Goal: Task Accomplishment & Management: Complete application form

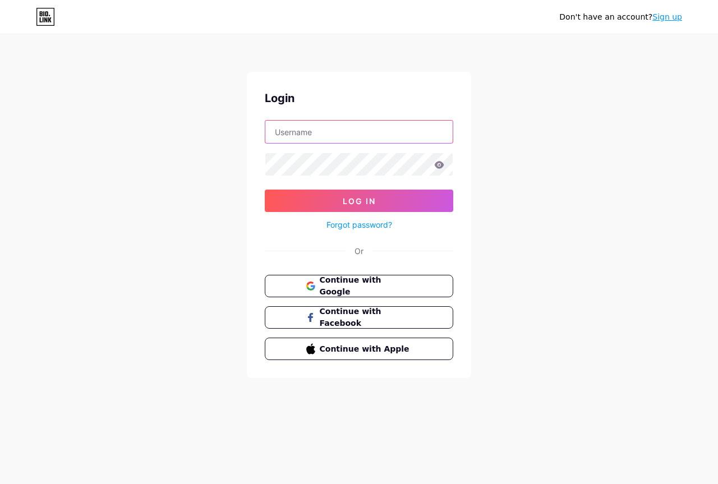
drag, startPoint x: 316, startPoint y: 128, endPoint x: 311, endPoint y: 134, distance: 8.0
click at [316, 128] on input "text" at bounding box center [358, 132] width 187 height 22
click at [674, 15] on link "Sign up" at bounding box center [667, 16] width 30 height 9
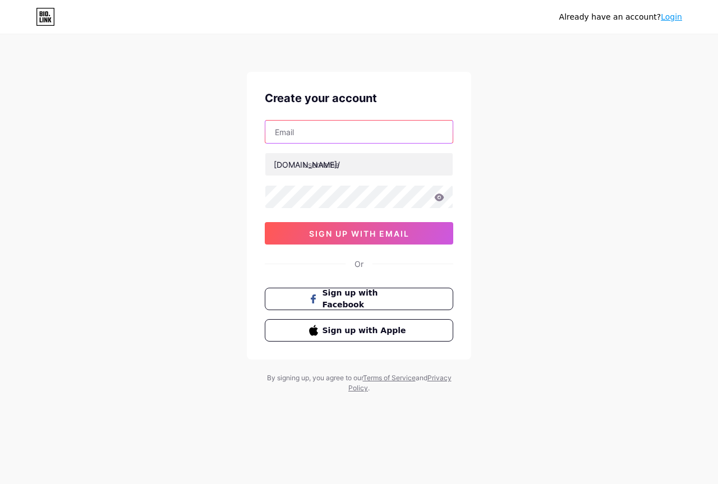
click at [302, 126] on input "text" at bounding box center [358, 132] width 187 height 22
paste input "[EMAIL_ADDRESS][DOMAIN_NAME]"
type input "[EMAIL_ADDRESS][DOMAIN_NAME]"
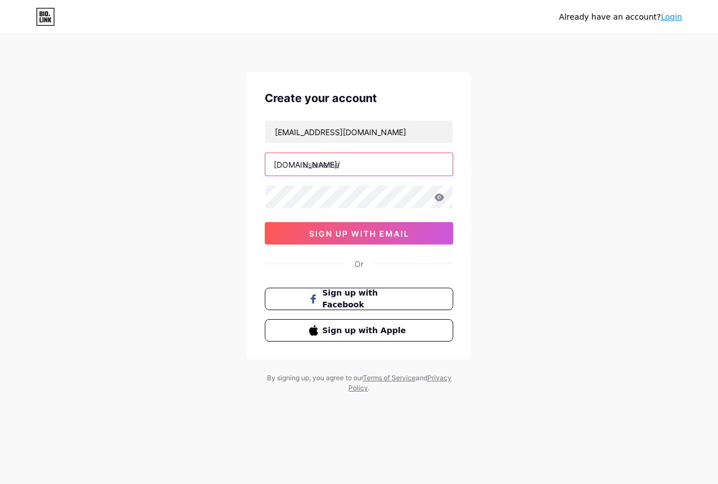
click at [332, 162] on input "text" at bounding box center [358, 164] width 187 height 22
paste input "thehazeconnect"
type input "thehazeconnect"
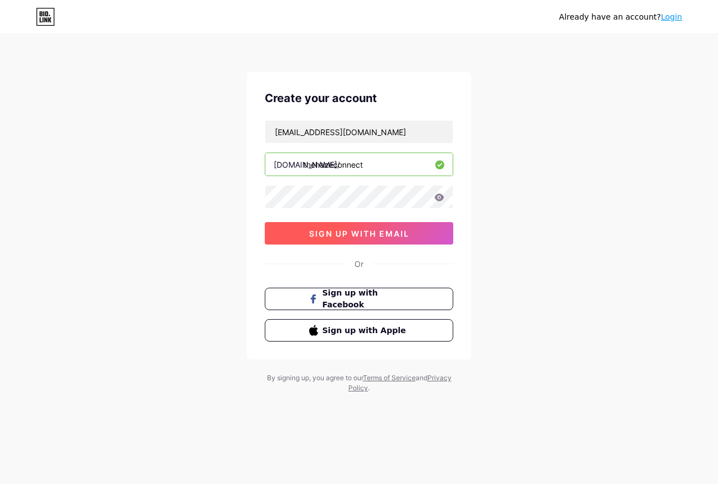
click at [360, 241] on button "sign up with email" at bounding box center [359, 233] width 188 height 22
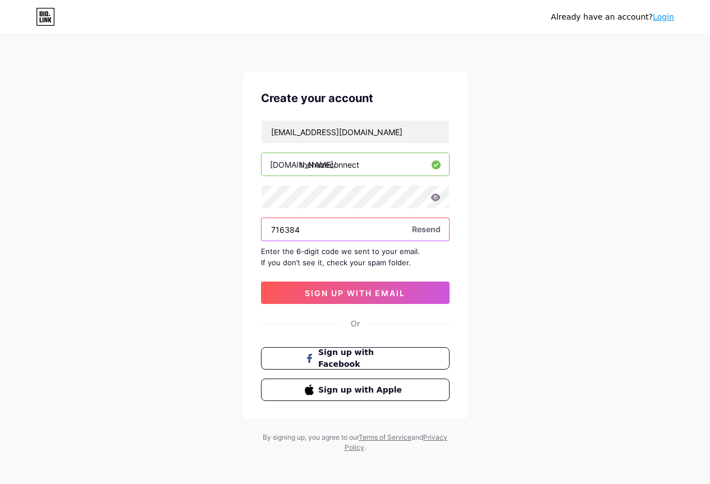
type input "716384"
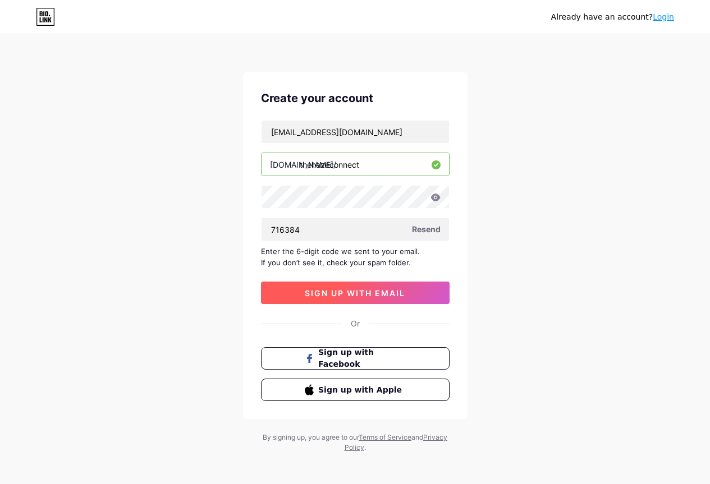
click at [334, 292] on span "sign up with email" at bounding box center [355, 293] width 100 height 10
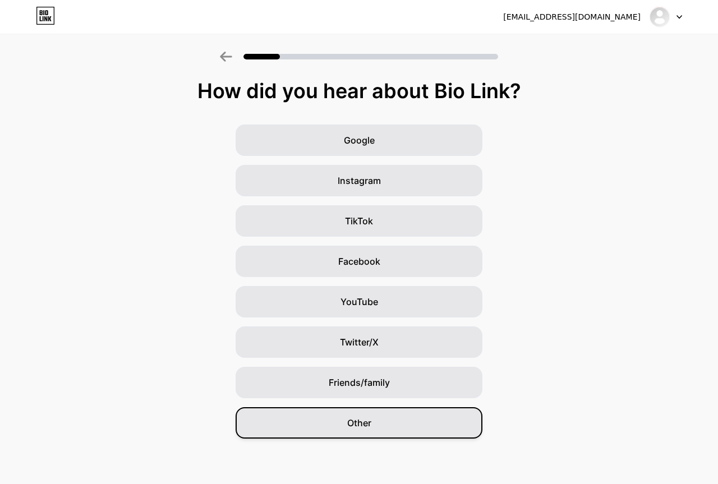
click at [360, 416] on div "Other" at bounding box center [359, 422] width 247 height 31
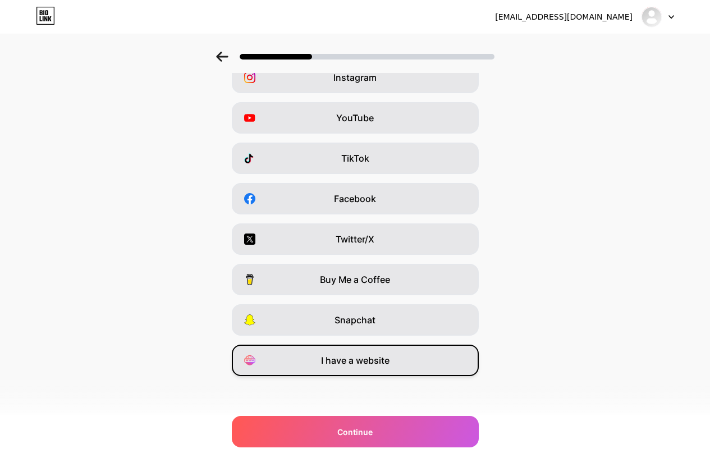
scroll to position [64, 0]
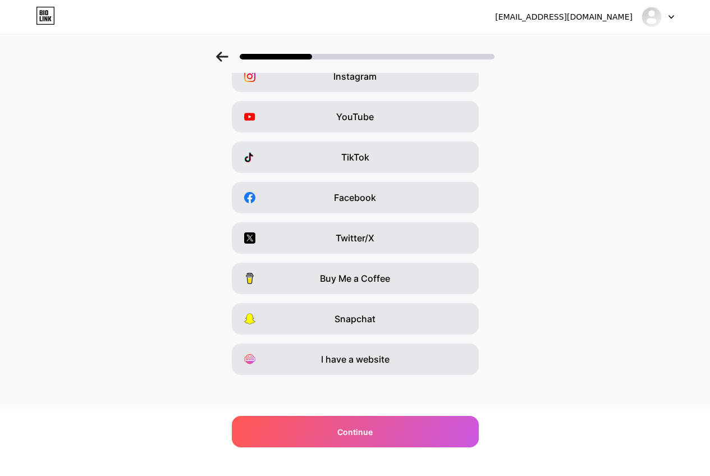
drag, startPoint x: 371, startPoint y: 360, endPoint x: 371, endPoint y: 376, distance: 16.3
click at [371, 376] on div "Which platforms are you on? Instagram YouTube TikTok Facebook Twitter/X Buy Me …" at bounding box center [355, 223] width 710 height 415
click at [355, 367] on div "I have a website" at bounding box center [355, 358] width 247 height 31
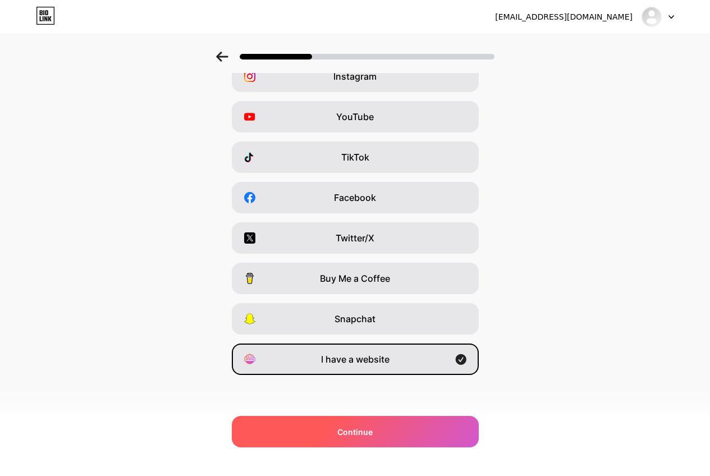
click at [370, 427] on span "Continue" at bounding box center [354, 432] width 35 height 12
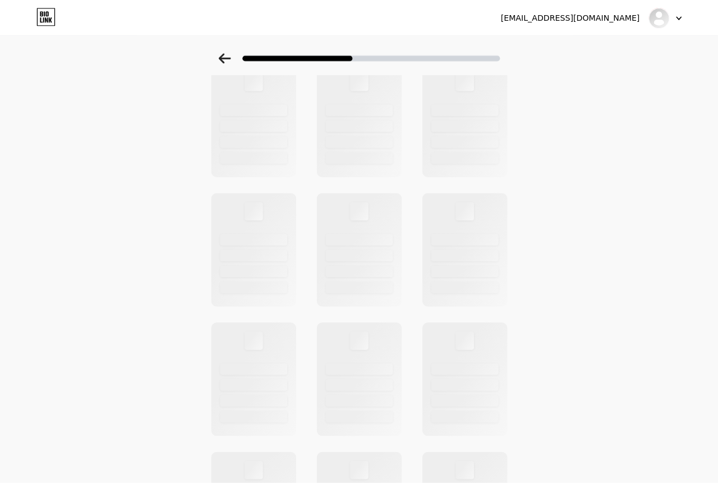
scroll to position [0, 0]
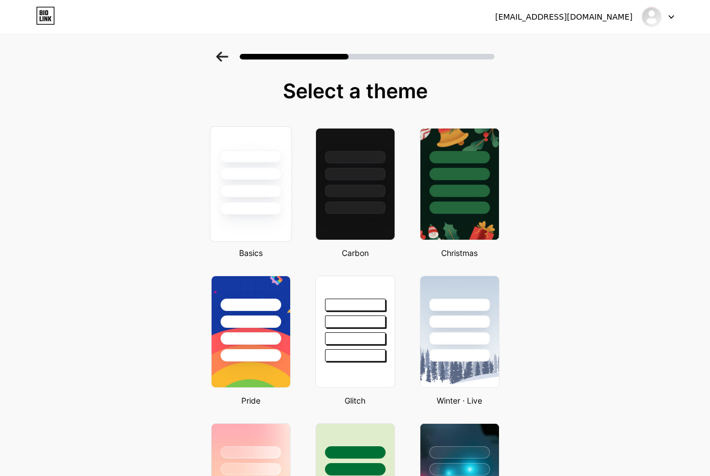
click at [270, 176] on div at bounding box center [250, 173] width 62 height 13
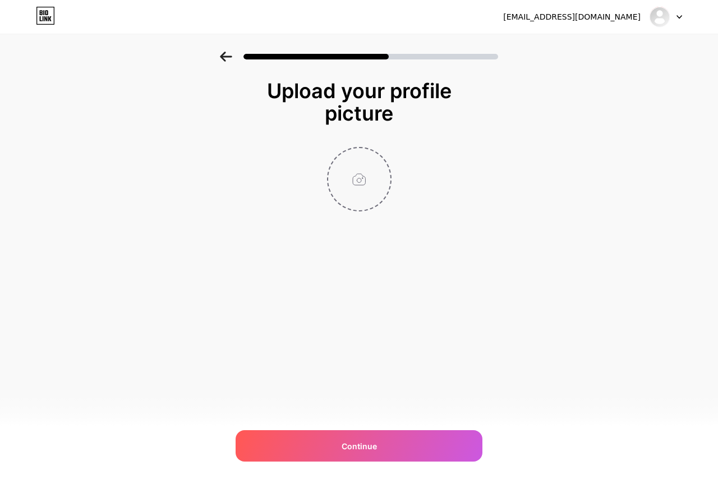
click at [350, 181] on input "file" at bounding box center [359, 179] width 62 height 62
type input "C:\fakepath\Logo.jpg"
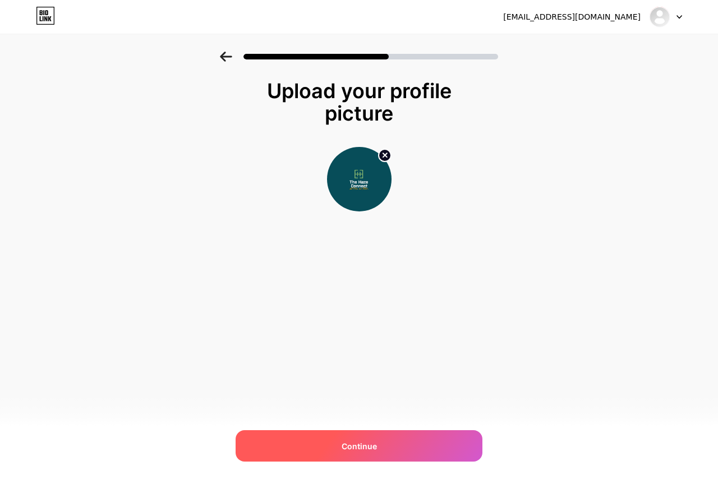
click at [379, 435] on div "Continue" at bounding box center [359, 445] width 247 height 31
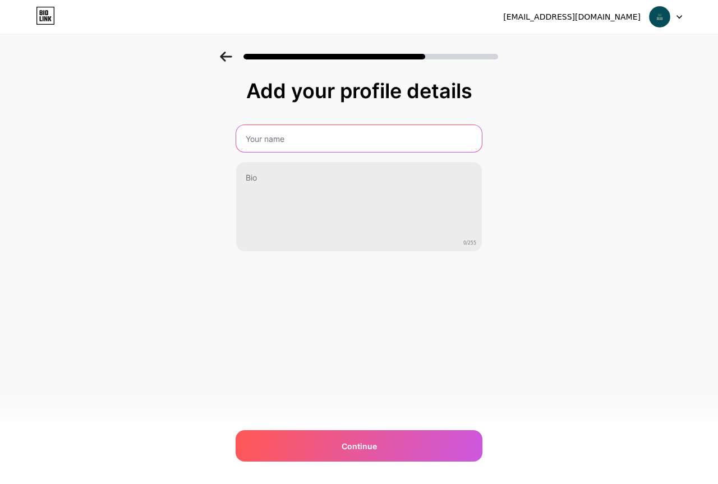
click at [297, 145] on input "text" at bounding box center [359, 138] width 246 height 27
paste input "The Haze Connect"
type input "The Haze Connect"
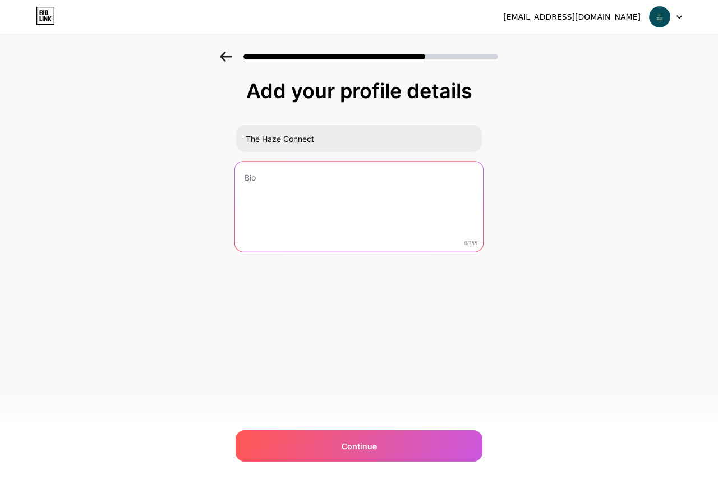
click at [297, 203] on textarea at bounding box center [359, 207] width 248 height 91
paste textarea "We are a cannabis company operating in the hemp space. We sell consumable delta…"
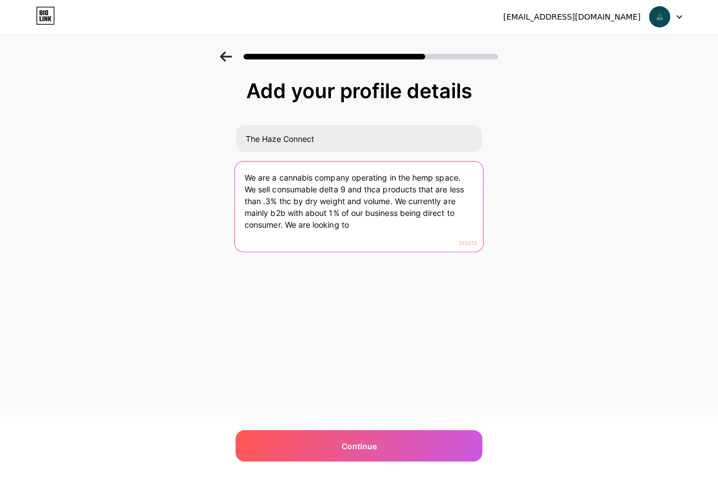
drag, startPoint x: 394, startPoint y: 200, endPoint x: 400, endPoint y: 229, distance: 29.7
click at [400, 229] on textarea "We are a cannabis company operating in the hemp space. We sell consumable delta…" at bounding box center [359, 207] width 248 height 91
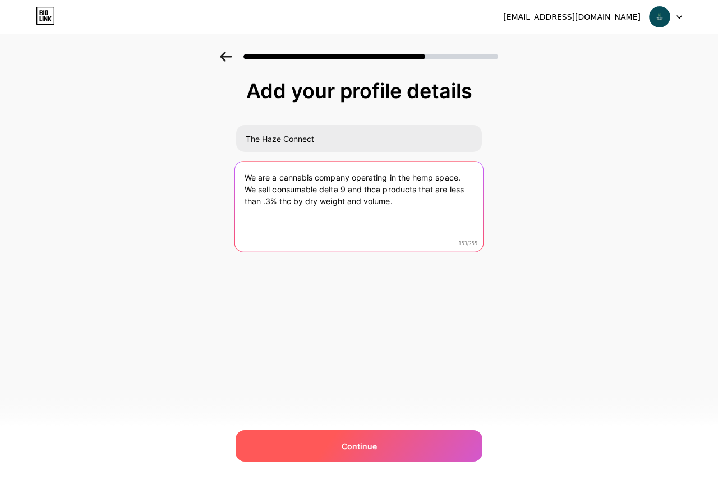
type textarea "We are a cannabis company operating in the hemp space. We sell consumable delta…"
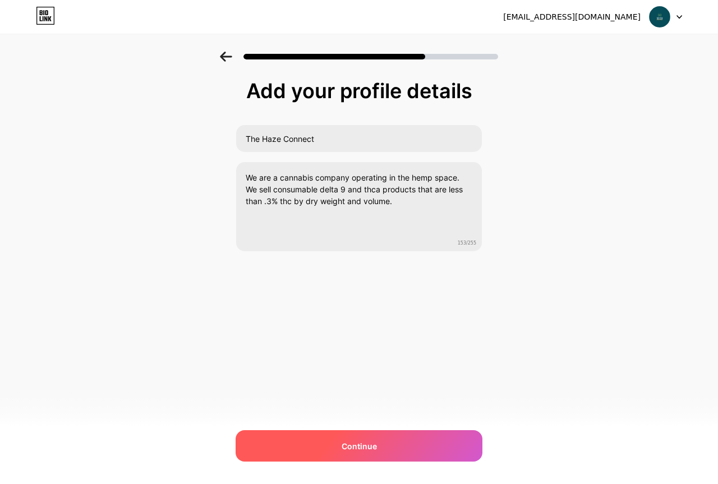
click at [385, 435] on div "Continue" at bounding box center [359, 445] width 247 height 31
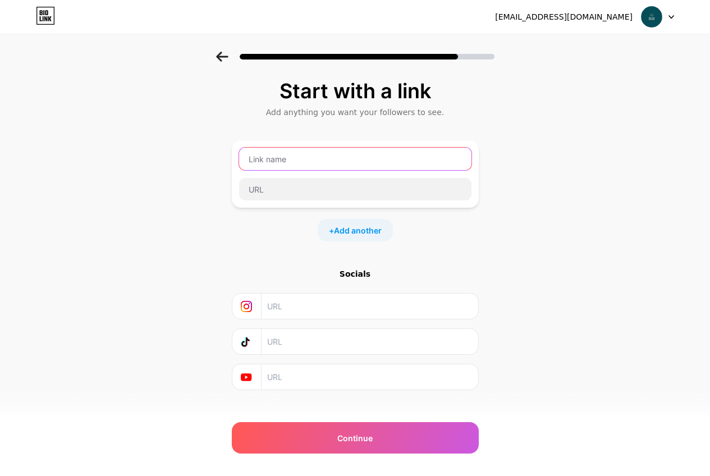
click at [321, 156] on input "text" at bounding box center [355, 159] width 232 height 22
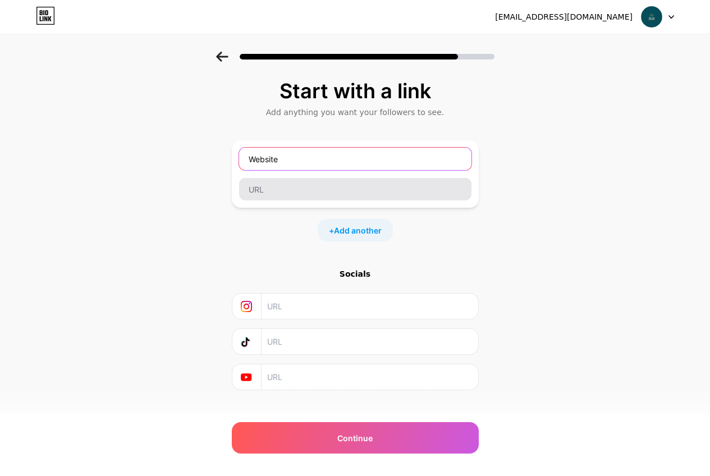
type input "Website"
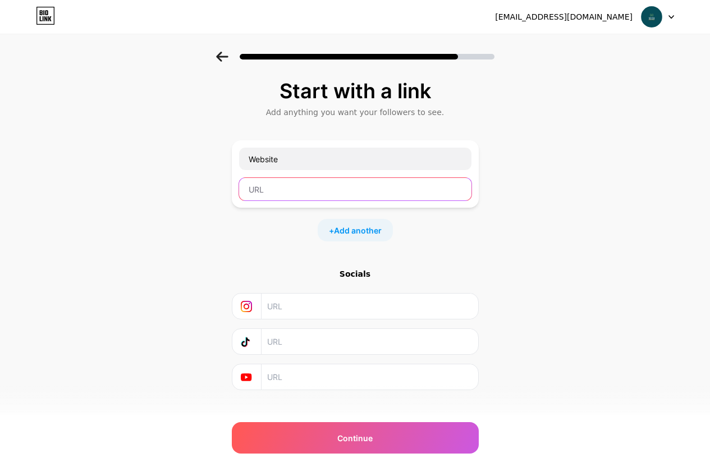
click at [300, 183] on input "text" at bounding box center [355, 189] width 232 height 22
paste input "[URL][DOMAIN_NAME]"
type input "[URL][DOMAIN_NAME]"
click at [292, 309] on input "text" at bounding box center [369, 305] width 204 height 25
paste input "[URL][DOMAIN_NAME]"
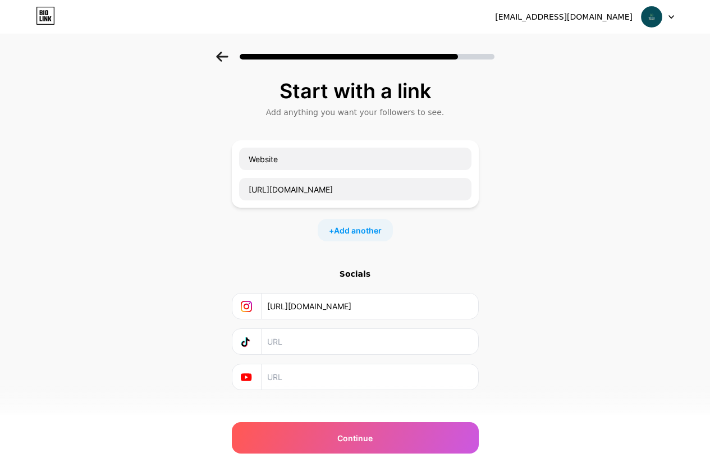
type input "[URL][DOMAIN_NAME]"
click at [352, 229] on span "Add another" at bounding box center [358, 230] width 48 height 12
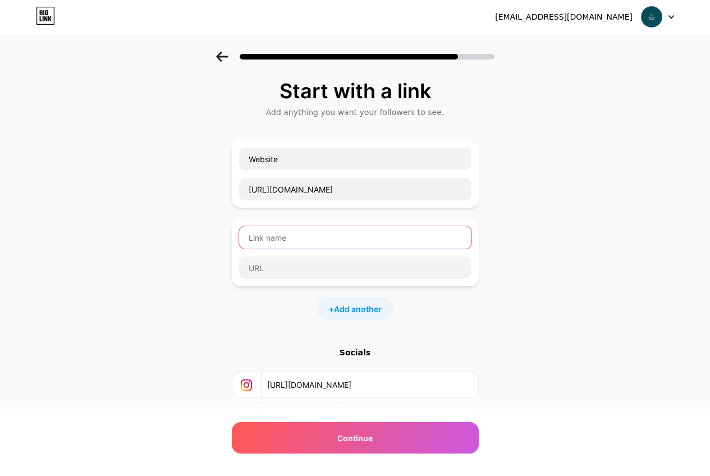
click at [315, 241] on input "text" at bounding box center [355, 237] width 232 height 22
type input "Facebook"
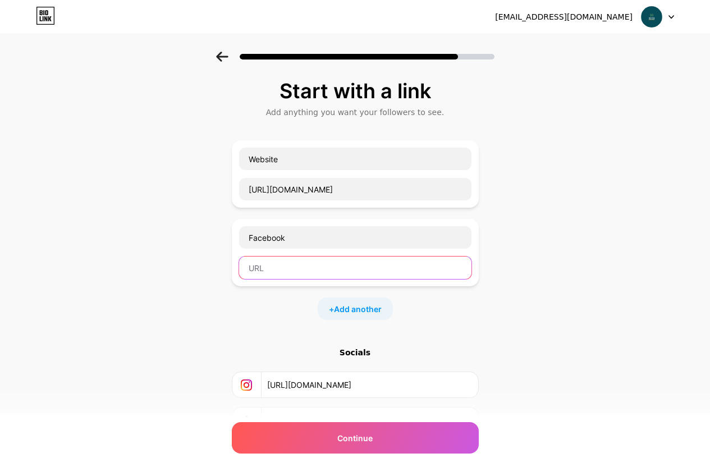
click at [315, 264] on input "text" at bounding box center [355, 267] width 232 height 22
paste input "[URL][DOMAIN_NAME]"
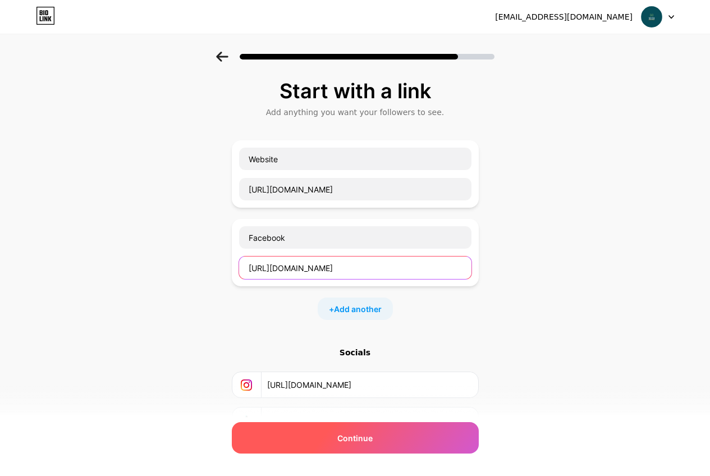
type input "[URL][DOMAIN_NAME]"
click at [368, 446] on div "Continue" at bounding box center [355, 437] width 247 height 31
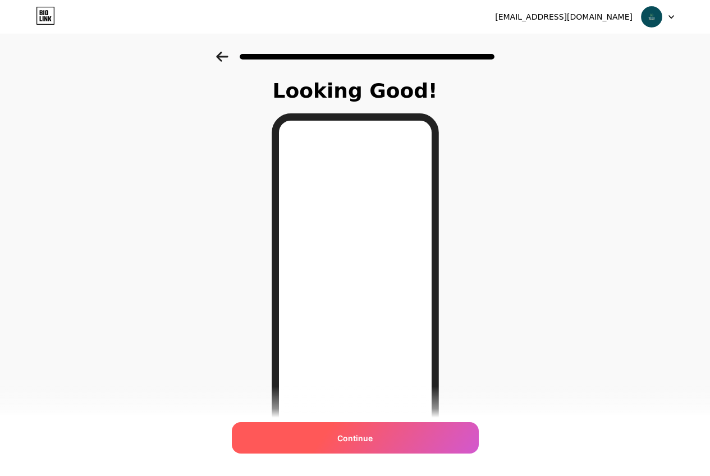
click at [358, 426] on div "Continue" at bounding box center [355, 437] width 247 height 31
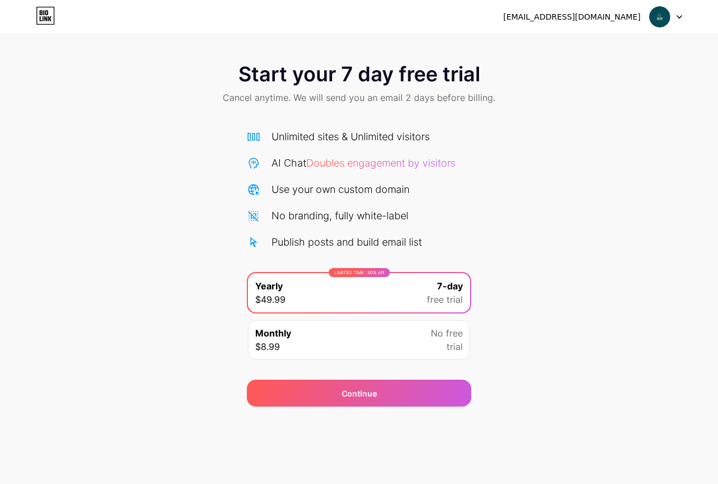
click at [656, 15] on img at bounding box center [659, 16] width 21 height 21
click at [556, 11] on div "[EMAIL_ADDRESS][DOMAIN_NAME]" at bounding box center [571, 17] width 137 height 12
click at [579, 17] on div "[EMAIL_ADDRESS][DOMAIN_NAME]" at bounding box center [571, 17] width 137 height 12
click at [676, 17] on icon at bounding box center [679, 17] width 6 height 4
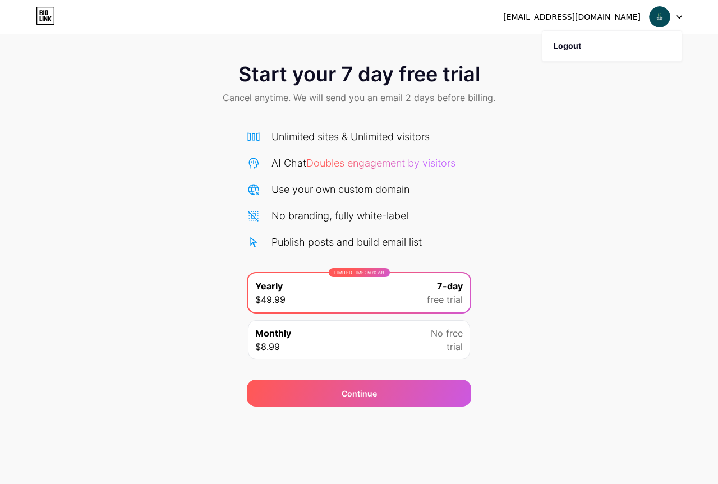
click at [676, 17] on icon at bounding box center [679, 17] width 6 height 4
click at [515, 297] on div "Start your 7 day free trial Cancel anytime. We will send you an email 2 days be…" at bounding box center [359, 229] width 718 height 355
click at [510, 256] on div "Start your 7 day free trial Cancel anytime. We will send you an email 2 days be…" at bounding box center [359, 229] width 718 height 355
click at [45, 15] on icon at bounding box center [45, 16] width 19 height 18
click at [604, 22] on div "[EMAIL_ADDRESS][DOMAIN_NAME]" at bounding box center [571, 17] width 137 height 12
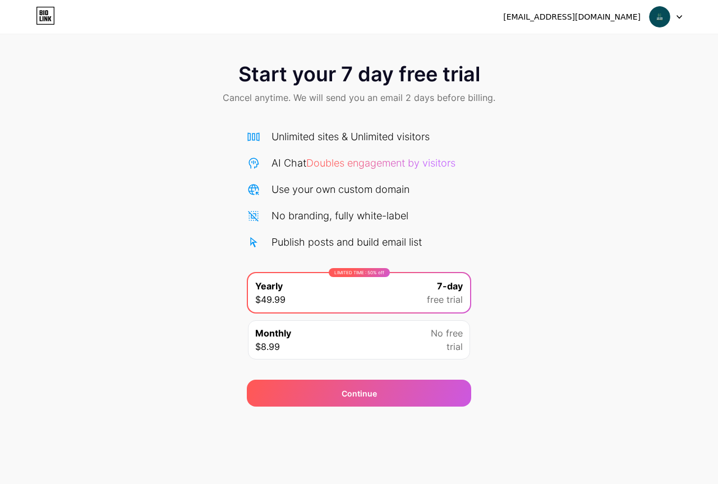
click at [593, 15] on div "[EMAIL_ADDRESS][DOMAIN_NAME]" at bounding box center [571, 17] width 137 height 12
click at [658, 17] on img at bounding box center [659, 16] width 21 height 21
click at [597, 125] on div "Start your 7 day free trial Cancel anytime. We will send you an email 2 days be…" at bounding box center [359, 229] width 718 height 355
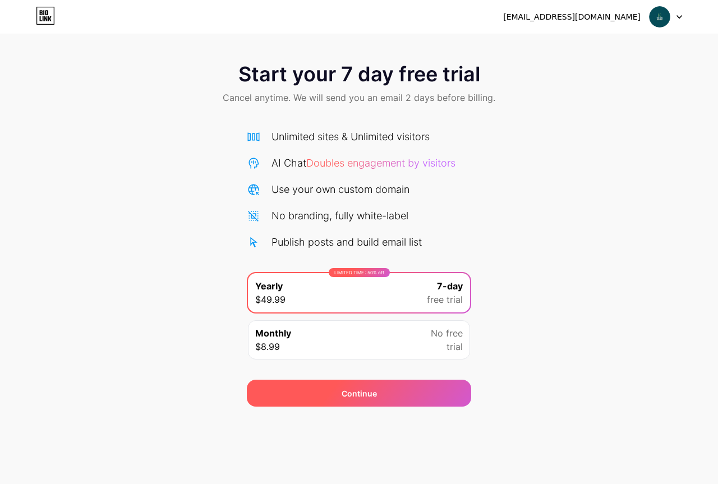
click at [362, 391] on div "Continue" at bounding box center [359, 394] width 35 height 12
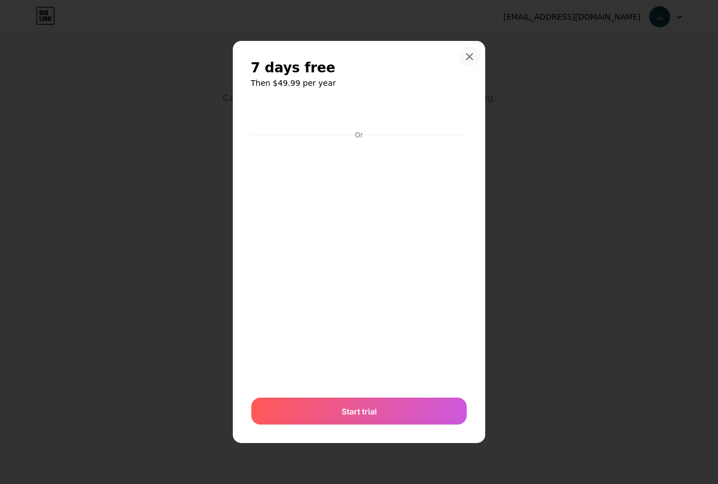
click at [467, 58] on icon at bounding box center [469, 56] width 9 height 9
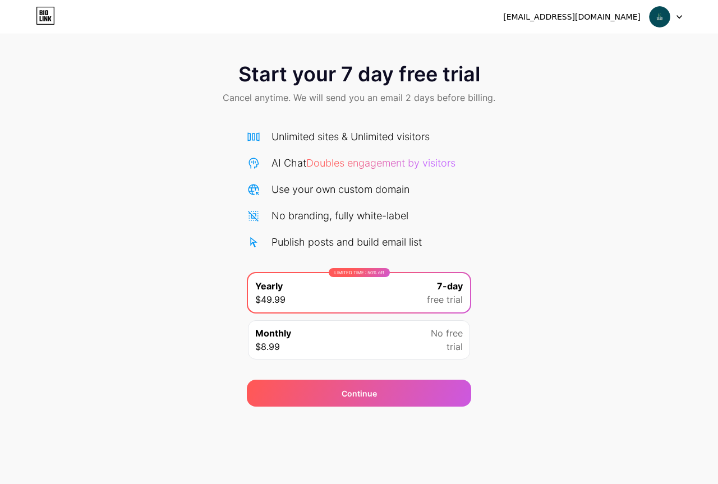
click at [662, 13] on img at bounding box center [659, 16] width 21 height 21
